Goal: Understand process/instructions

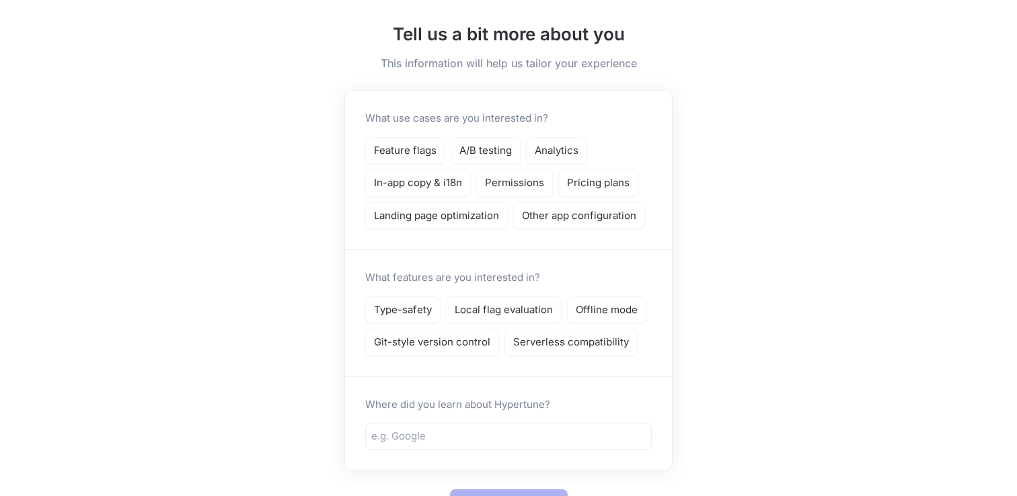
scroll to position [127, 0]
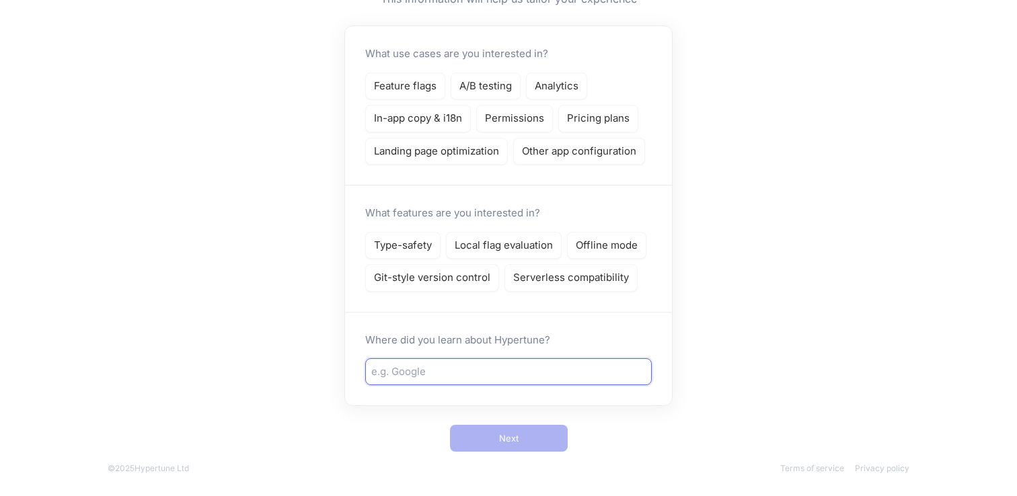
click at [500, 378] on input "text" at bounding box center [508, 371] width 274 height 15
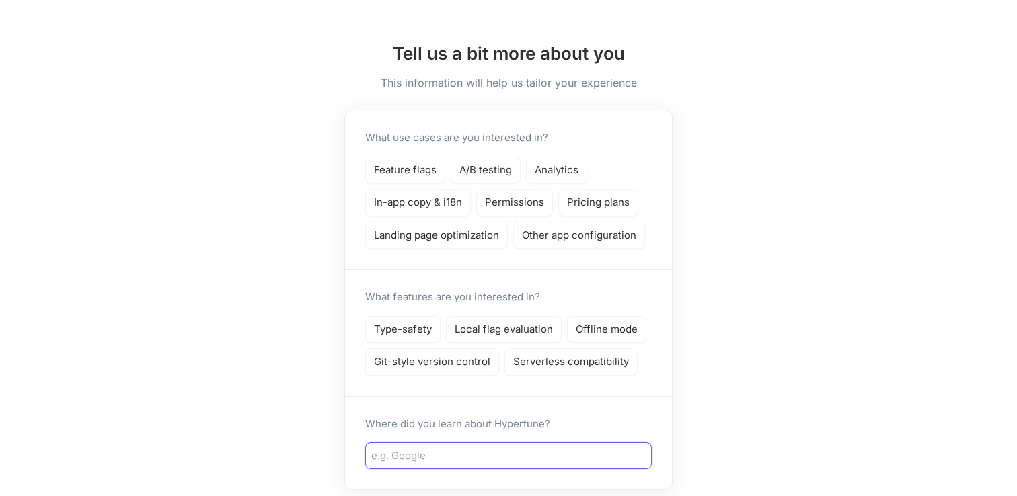
scroll to position [0, 0]
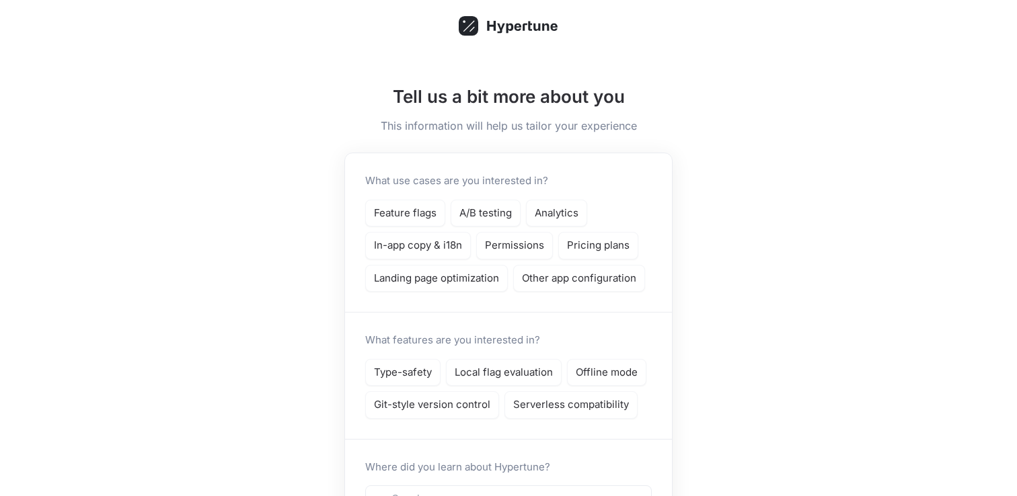
click at [522, 25] on icon at bounding box center [509, 25] width 100 height 19
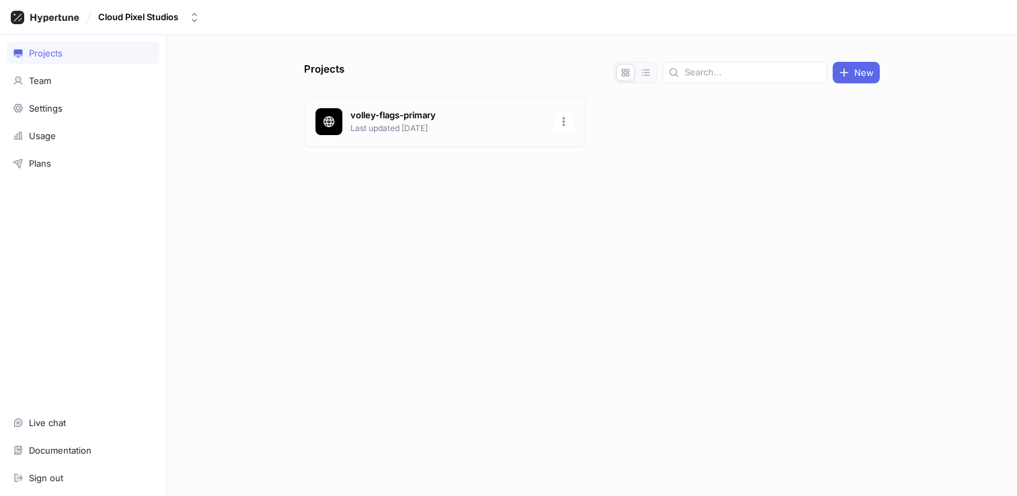
click at [366, 117] on p "volley-flags-primary" at bounding box center [447, 115] width 195 height 13
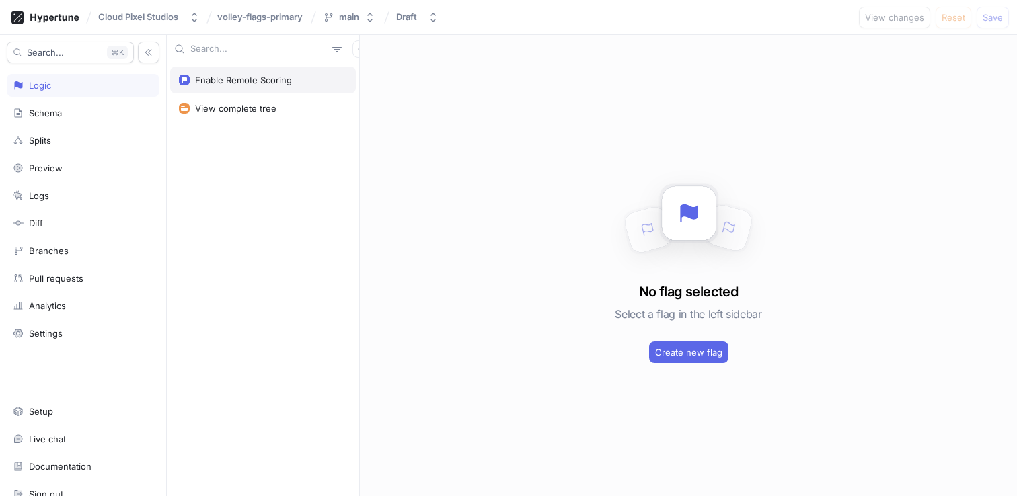
click at [264, 79] on div "Enable Remote Scoring" at bounding box center [243, 80] width 97 height 11
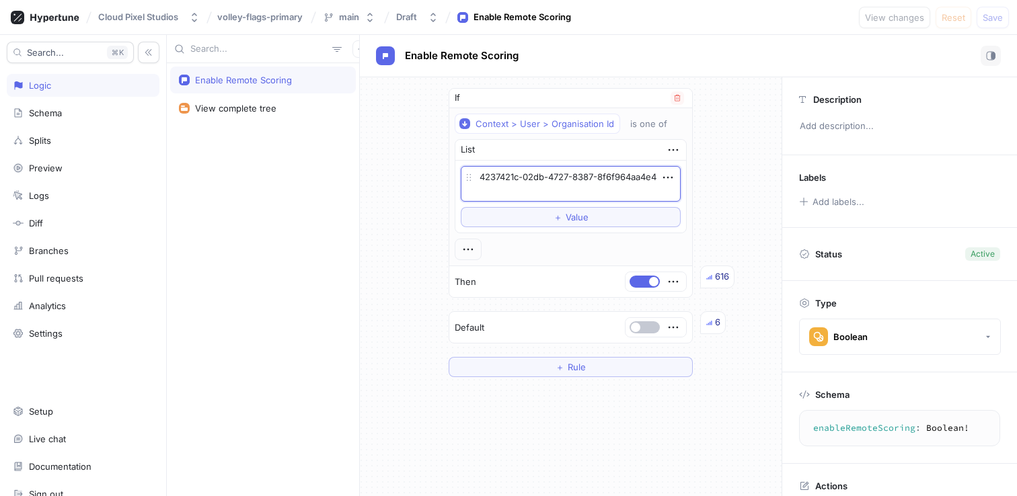
click at [553, 190] on textarea "4237421c-02db-4727-8387-8f6f964aa4e4" at bounding box center [571, 184] width 220 height 36
click at [726, 186] on div "If Context > User > Organisation Id is one of List 4237421c-02db-4727-8387-8f6f…" at bounding box center [571, 232] width 422 height 311
click at [91, 122] on div "Schema" at bounding box center [83, 113] width 153 height 23
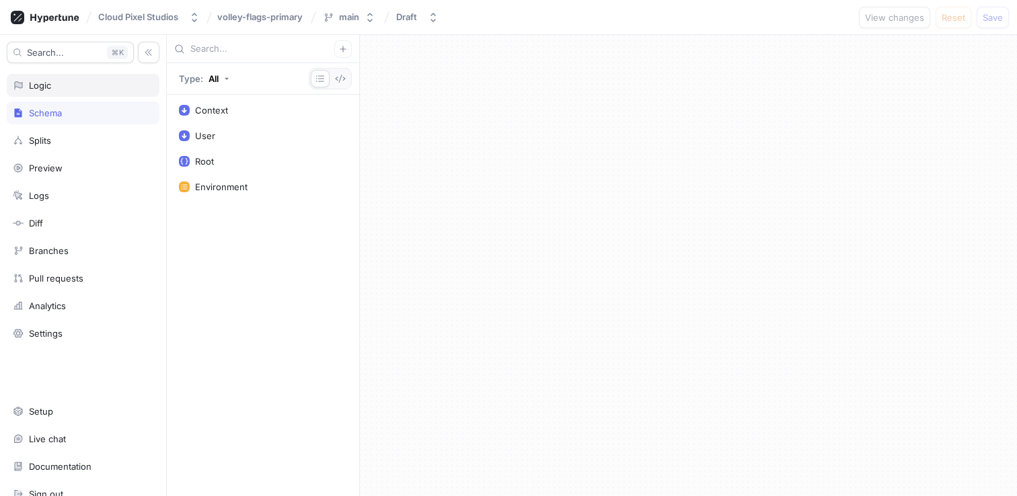
click at [85, 87] on div "Logic" at bounding box center [83, 85] width 141 height 11
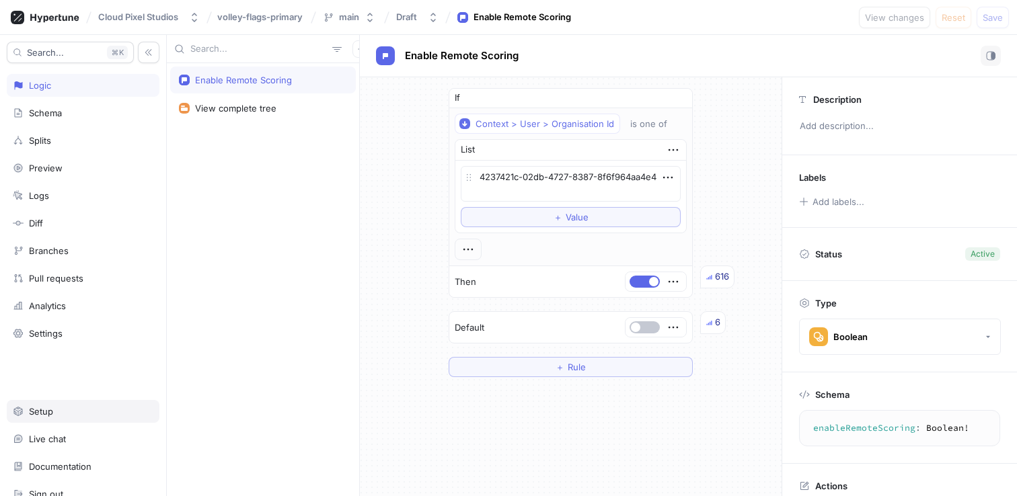
click at [61, 409] on div "Setup" at bounding box center [83, 411] width 141 height 11
type textarea "x"
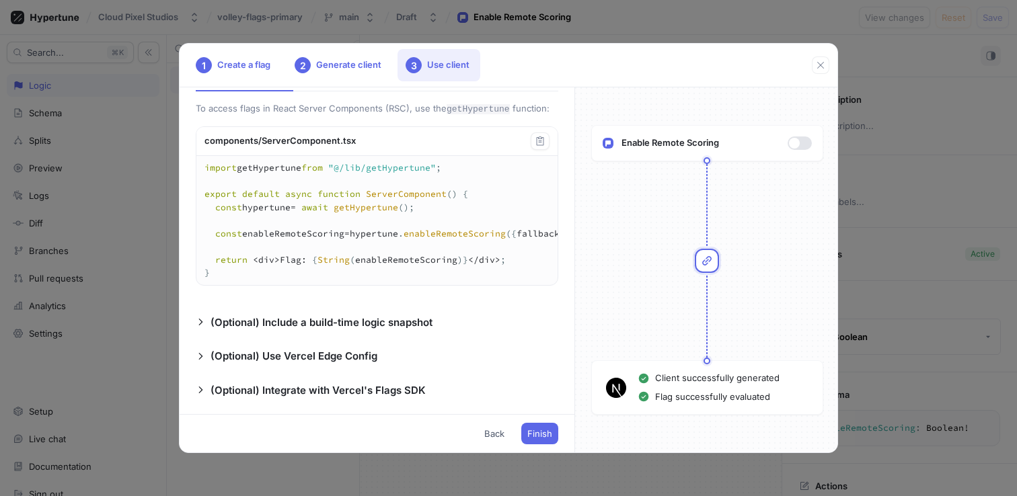
scroll to position [387, 0]
click at [349, 80] on div "2 Generate client" at bounding box center [339, 65] width 106 height 32
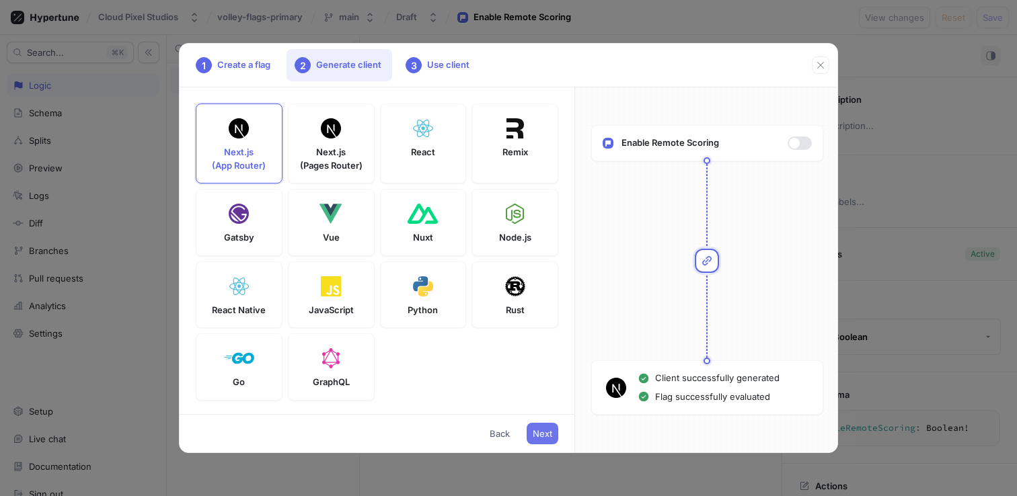
click at [549, 432] on span "Next" at bounding box center [542, 434] width 19 height 8
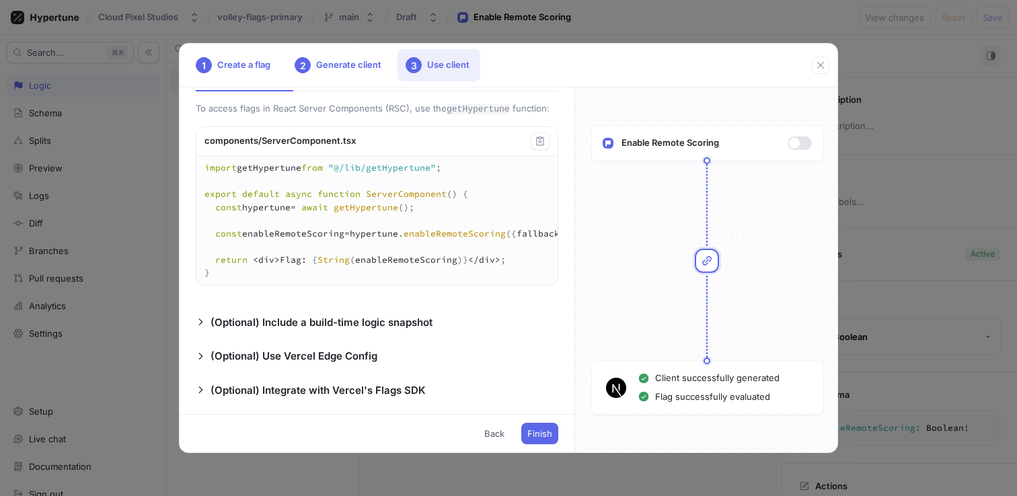
scroll to position [389, 0]
click at [354, 352] on p "(Optional) Use Vercel Edge Config" at bounding box center [293, 356] width 167 height 15
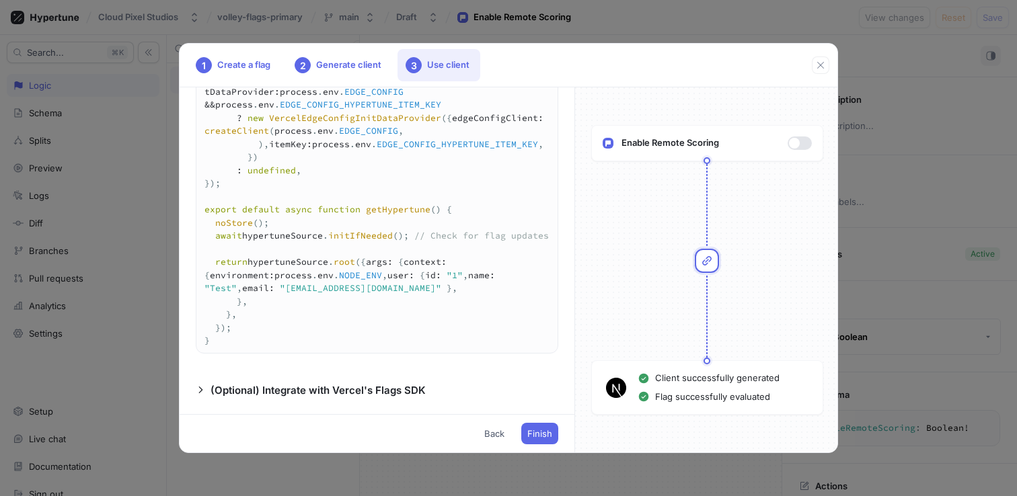
scroll to position [1368, 0]
drag, startPoint x: 359, startPoint y: 350, endPoint x: 350, endPoint y: 315, distance: 36.0
click at [350, 315] on textarea "import "server-only"; import { VercelEdgeConfigInitDataProvider } from "hypertu…" at bounding box center [376, 164] width 361 height 378
click at [332, 395] on p "(Optional) Integrate with Vercel's Flags SDK" at bounding box center [317, 390] width 215 height 15
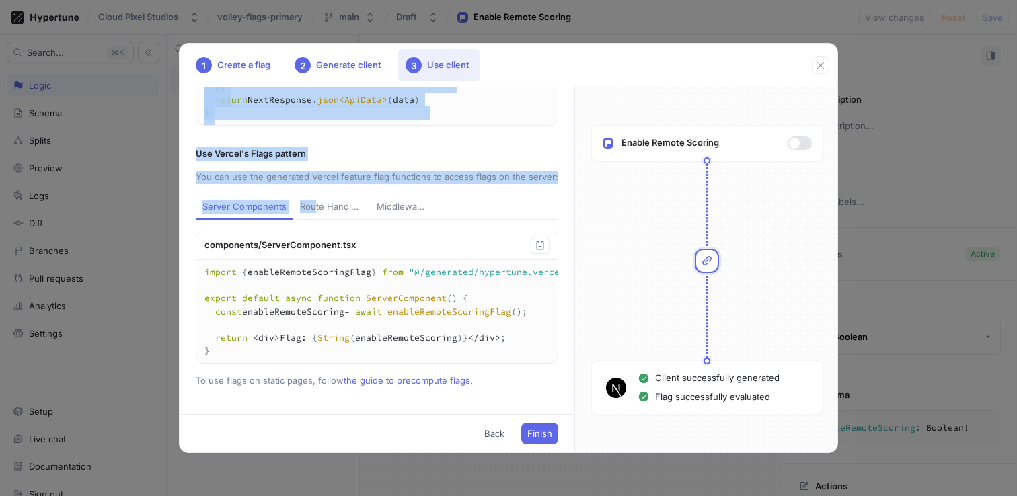
scroll to position [3289, 0]
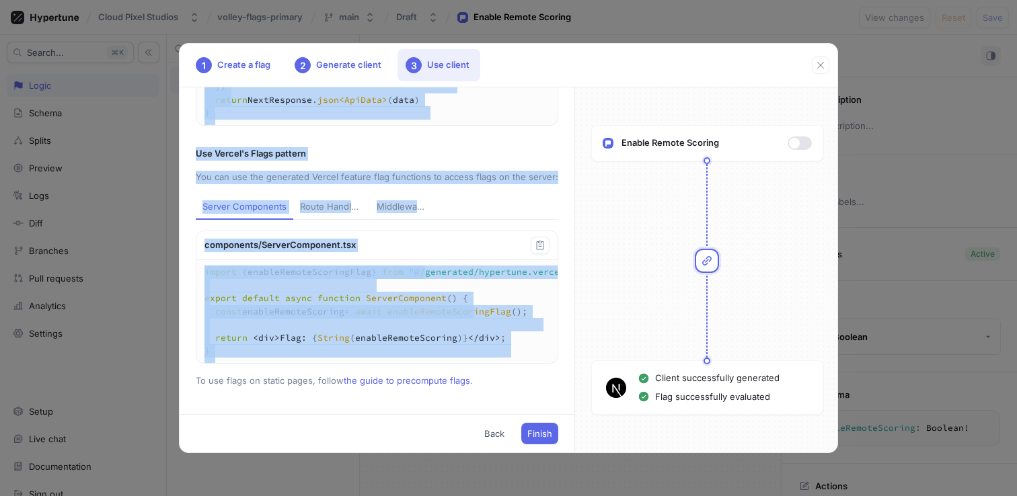
drag, startPoint x: 201, startPoint y: 130, endPoint x: 532, endPoint y: 372, distance: 409.9
click at [532, 372] on div "Add a new file called getHypertune.ts that exports a getHypertune function: lib…" at bounding box center [377, 250] width 395 height 327
copy div "(Optional) Integrate with Vercel's Flags SDK If your app is deployed on Vercel,…"
click at [467, 150] on div "Use Vercel's Flags pattern" at bounding box center [377, 153] width 362 height 13
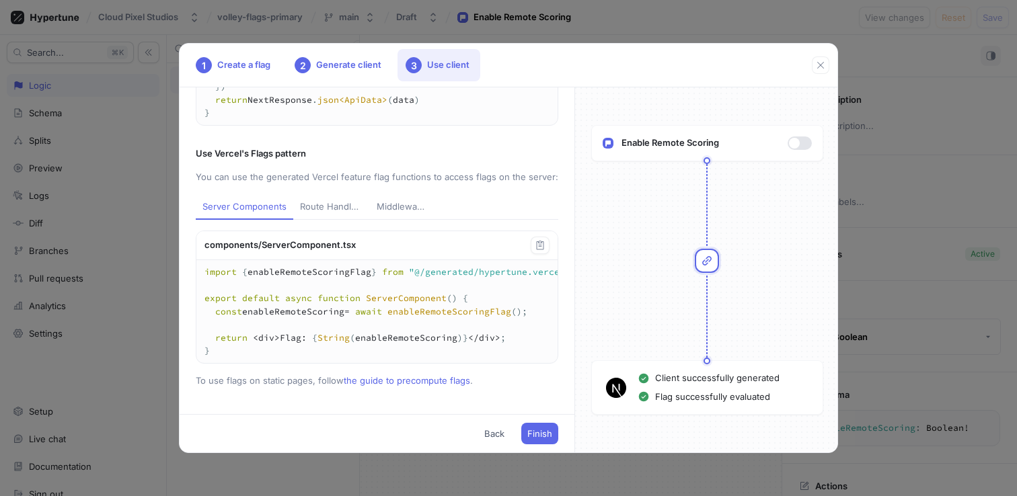
click at [341, 208] on div "Route Handlers" at bounding box center [331, 206] width 63 height 13
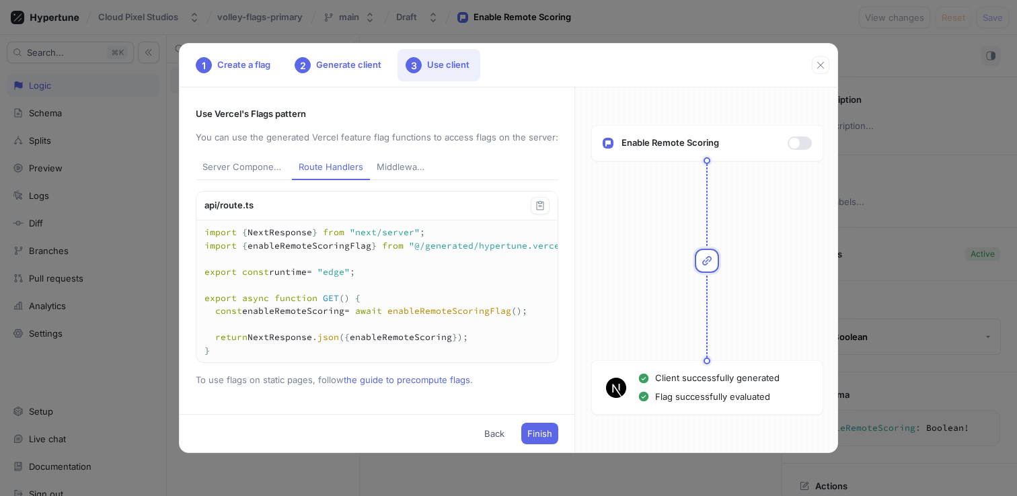
click at [379, 174] on div "Middleware" at bounding box center [401, 167] width 48 height 13
type textarea "import { NextRequest, NextFetchEvent } from "next/server"; import { enableRemot…"
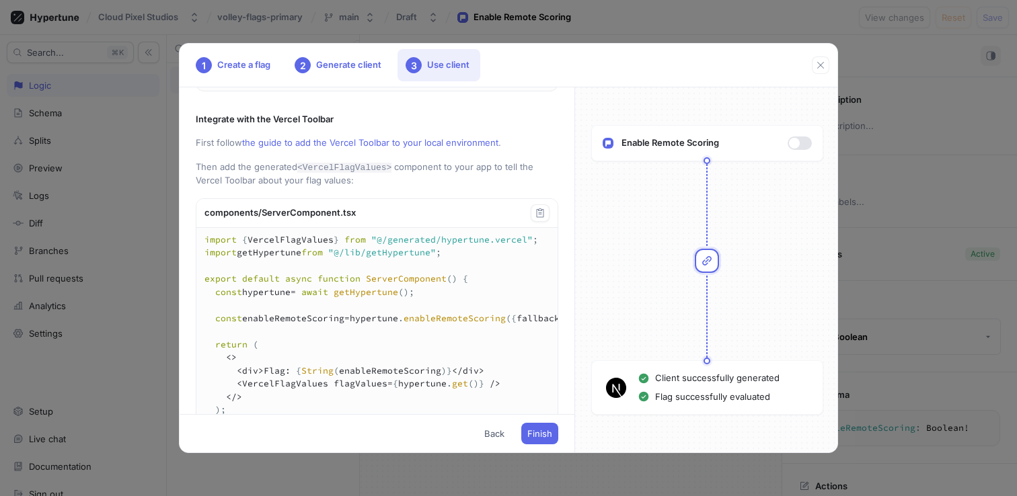
scroll to position [2576, 0]
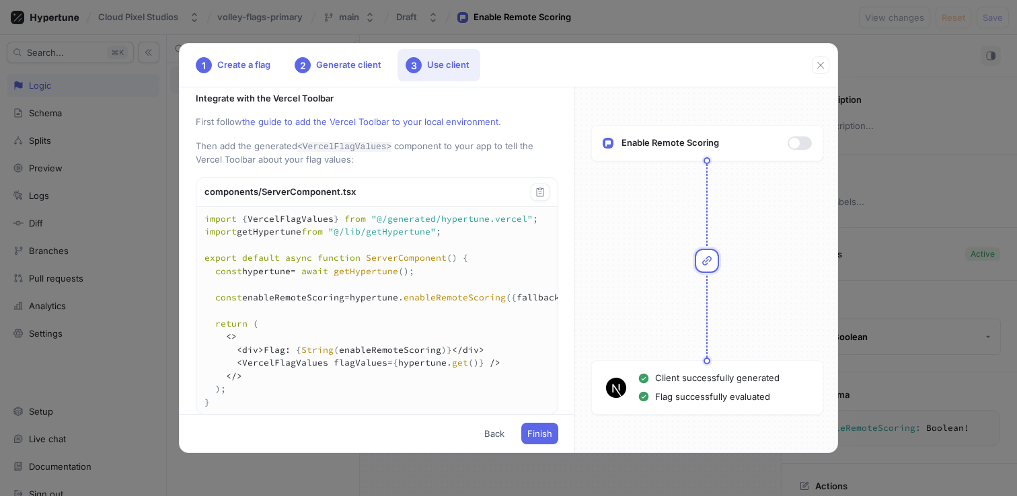
click at [455, 127] on link "the guide to add the Vercel Toolbar to your local environment" at bounding box center [370, 121] width 256 height 11
type textarea "x"
